Goal: Information Seeking & Learning: Learn about a topic

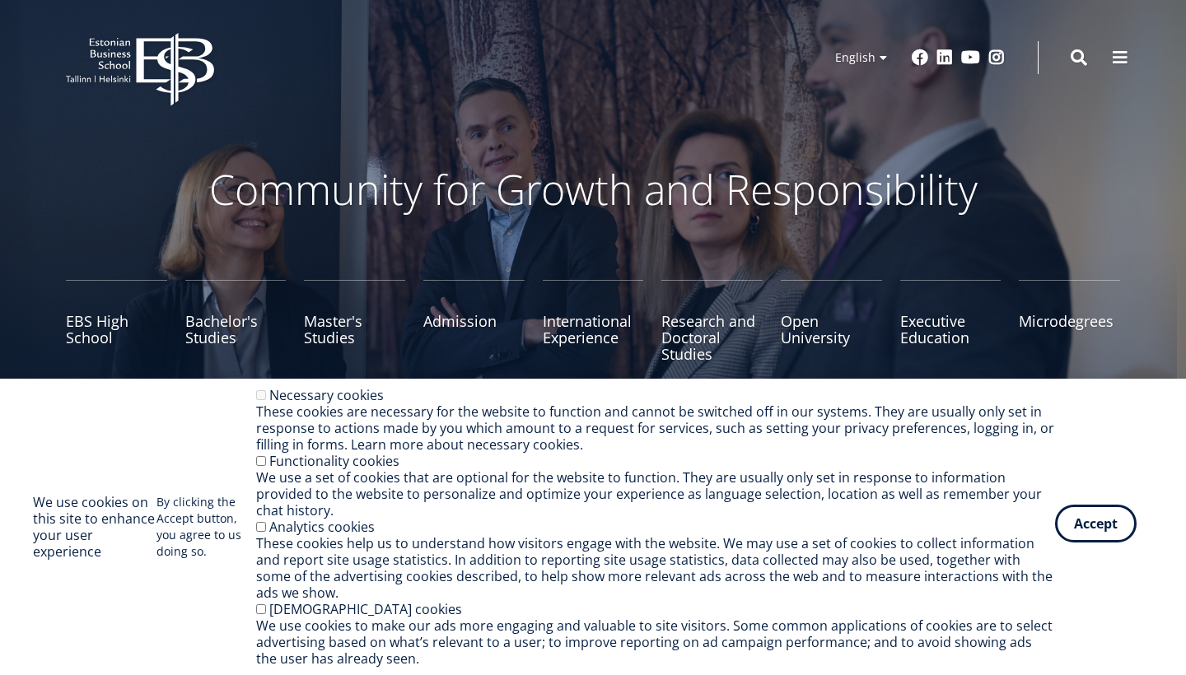
click at [1085, 535] on button "Accept" at bounding box center [1096, 524] width 82 height 38
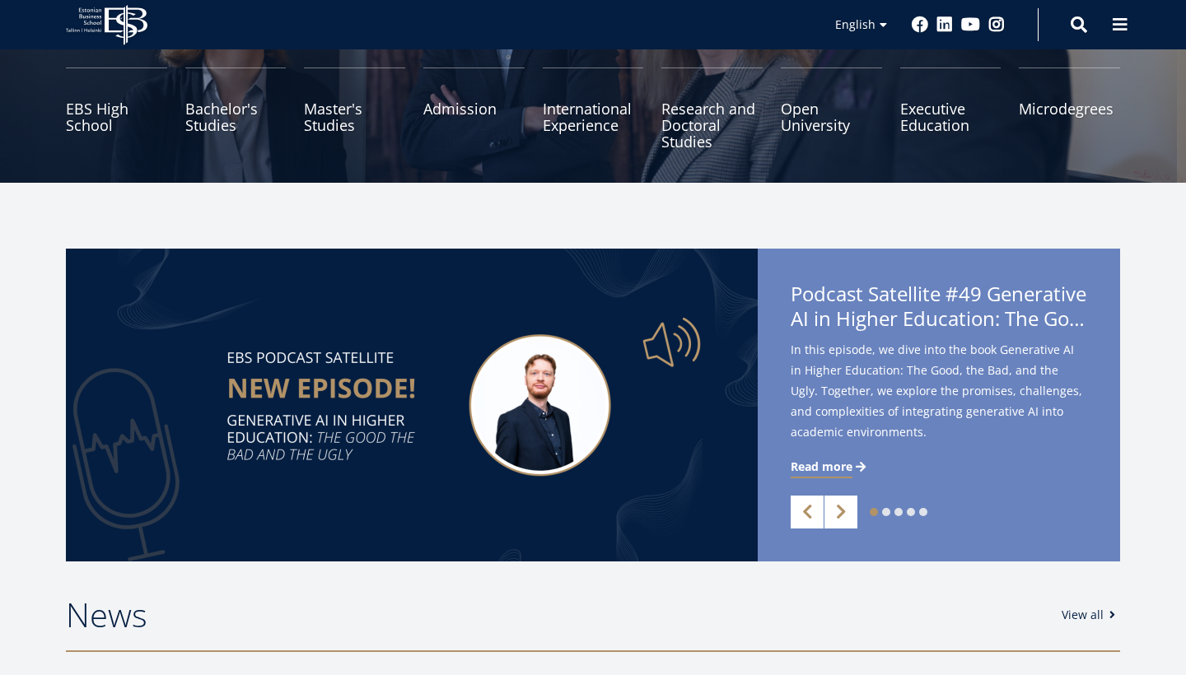
scroll to position [185, 0]
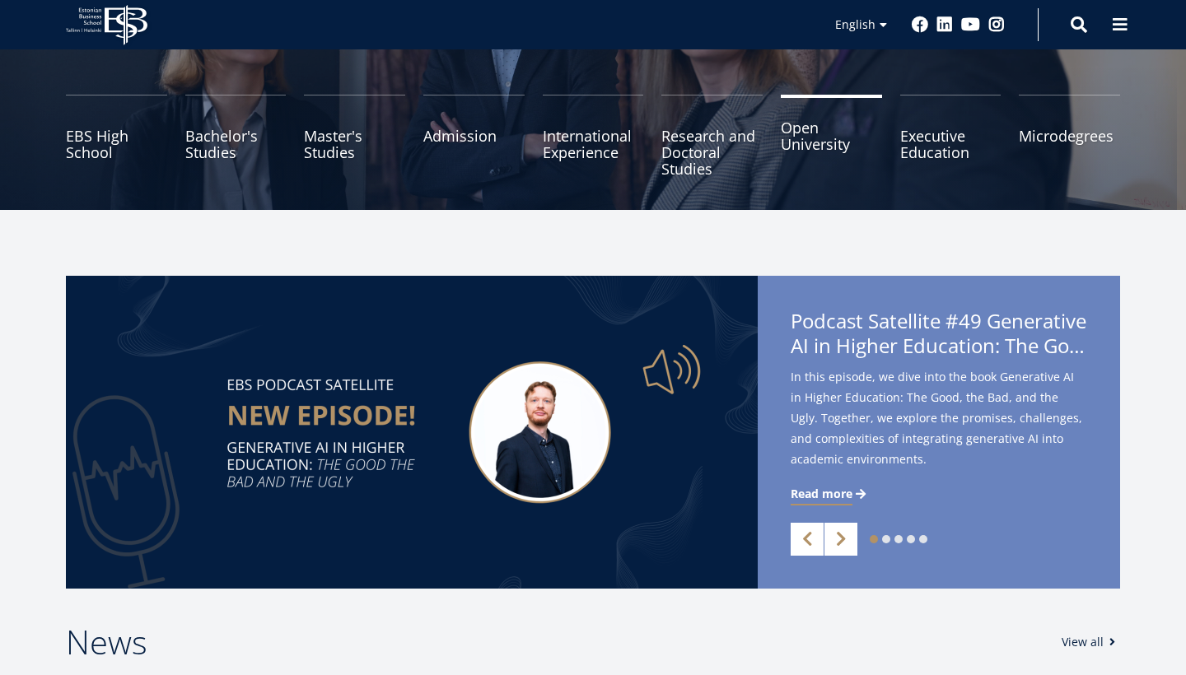
click at [808, 131] on link "Open University" at bounding box center [831, 136] width 101 height 82
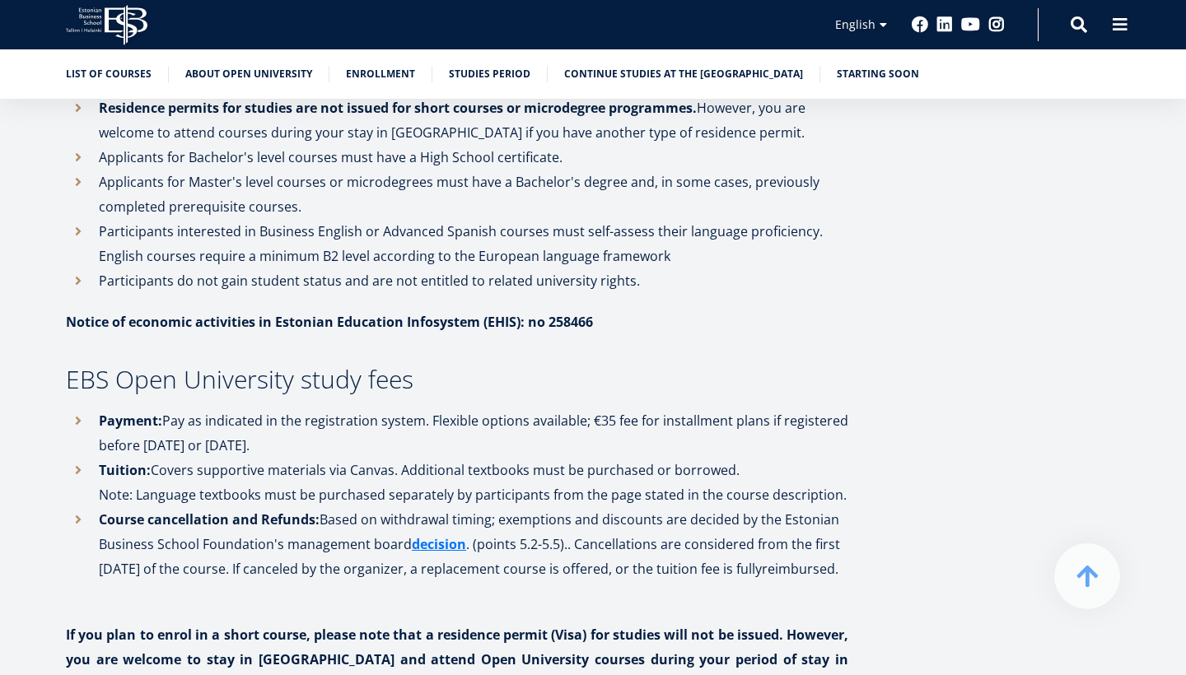
scroll to position [1642, 0]
click at [128, 35] on icon "EBS Logo Created with Sketch." at bounding box center [107, 25] width 82 height 40
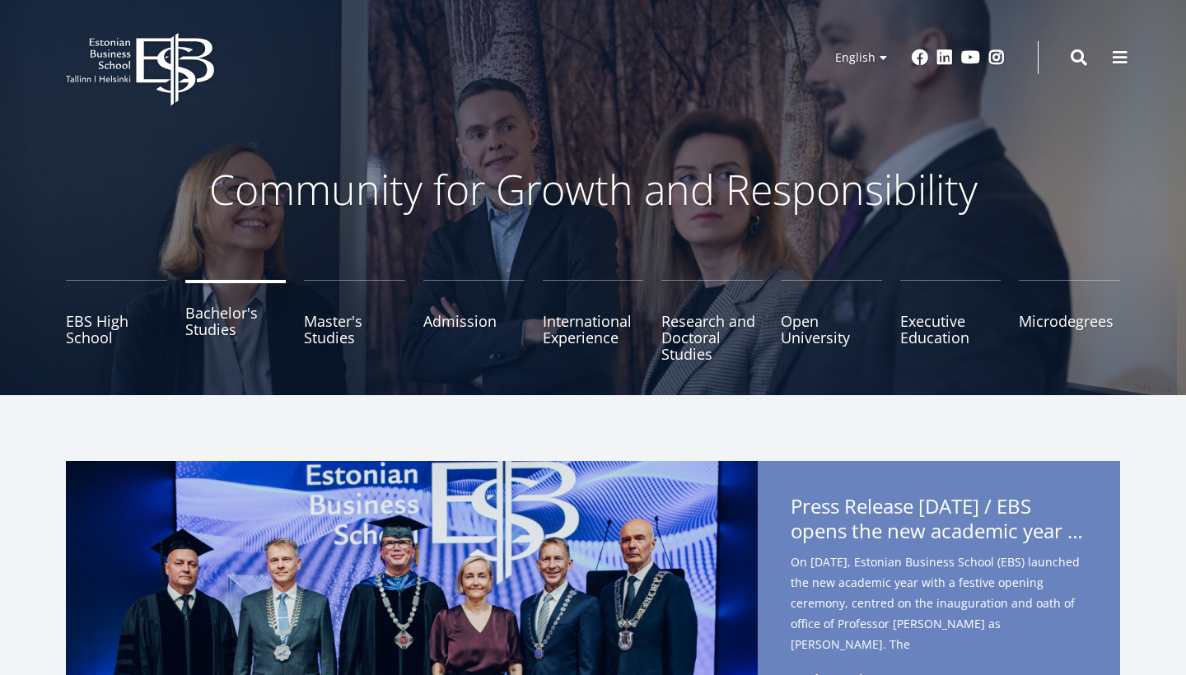
click at [226, 331] on link "Bachelor's Studies" at bounding box center [235, 321] width 101 height 82
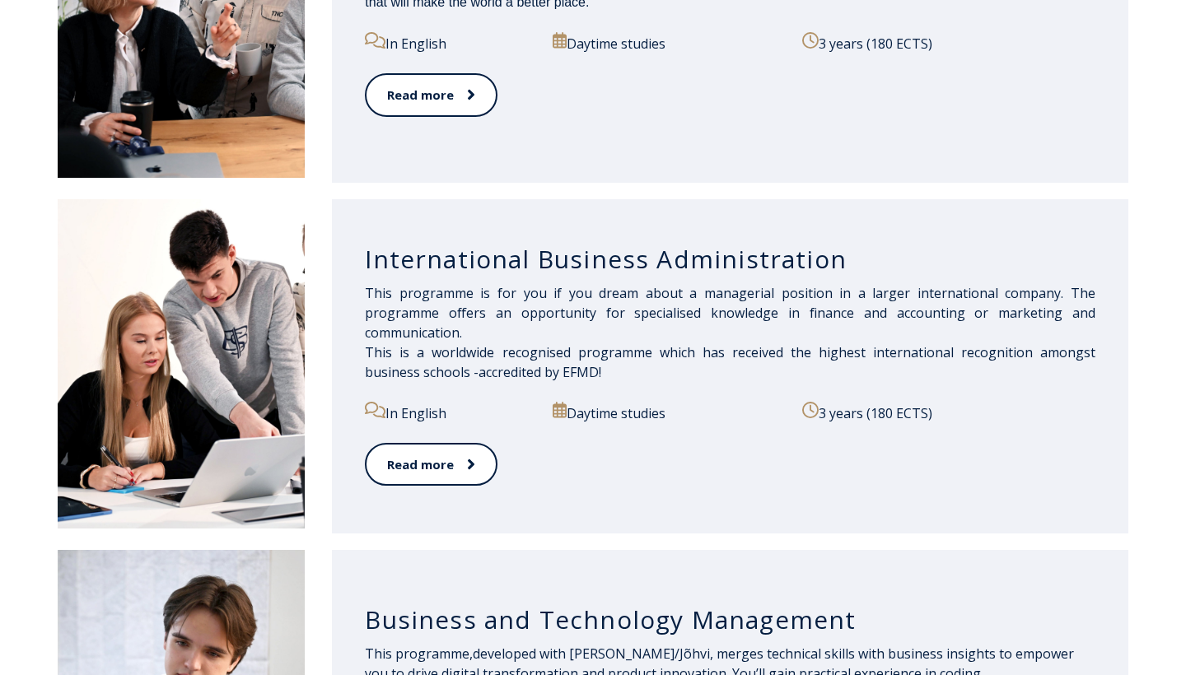
scroll to position [1071, 0]
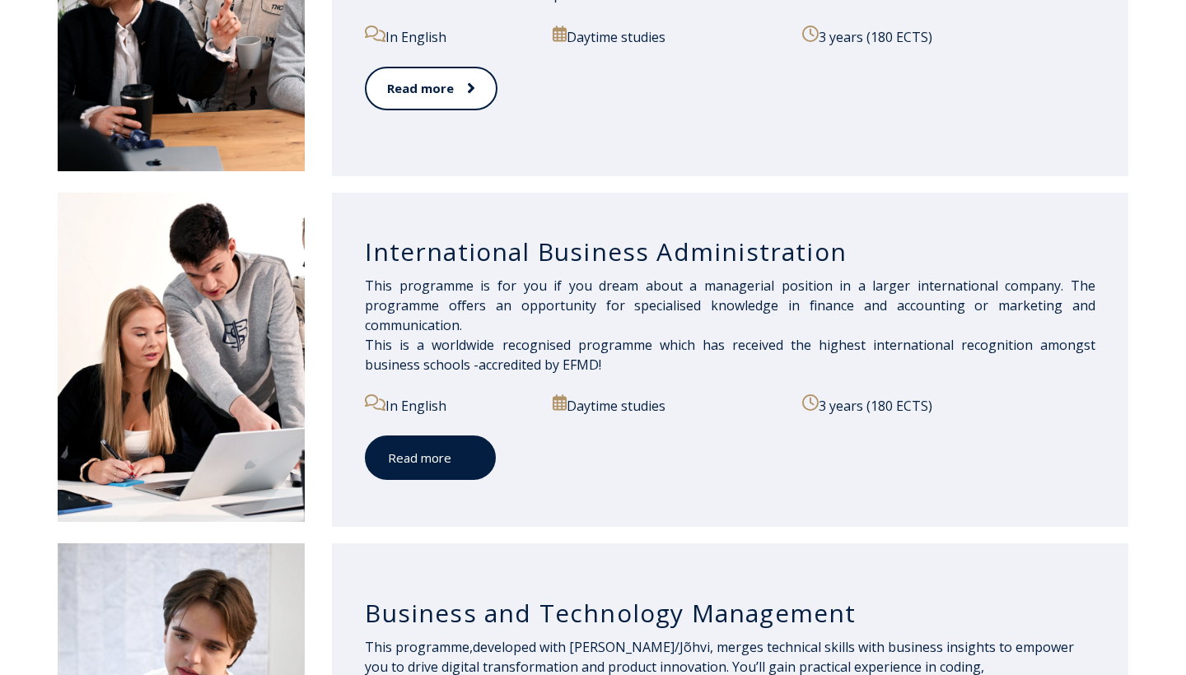
click at [446, 460] on link "Read more" at bounding box center [430, 458] width 131 height 45
